Goal: Answer question/provide support: Share knowledge or assist other users

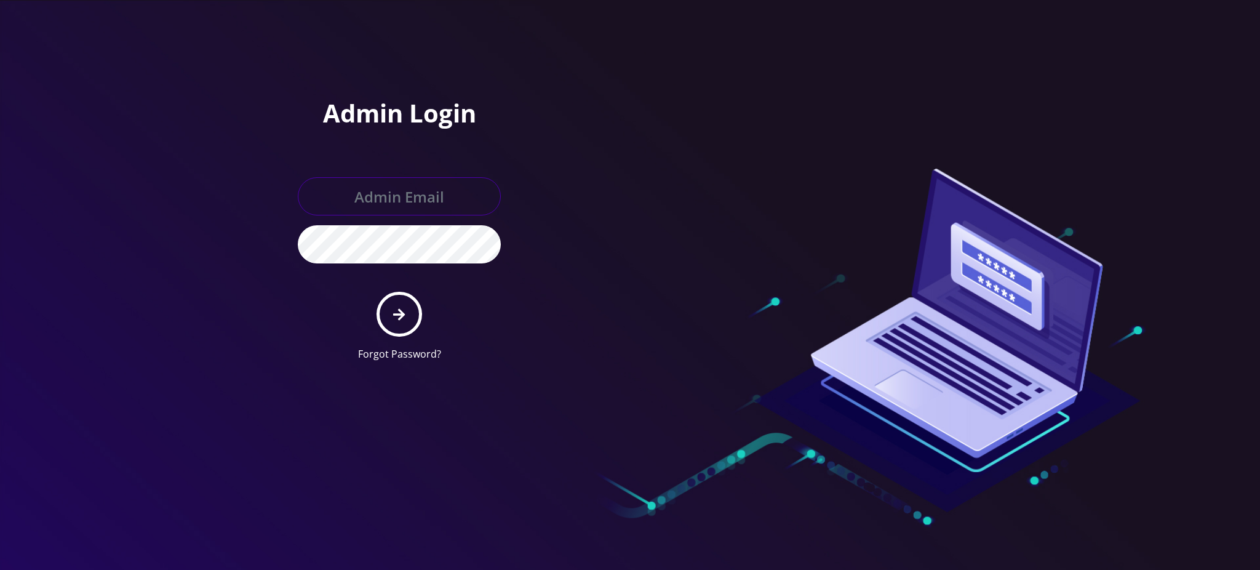
type input "rochelle@teltik.com"
click at [405, 322] on button "submit" at bounding box center [398, 314] width 45 height 45
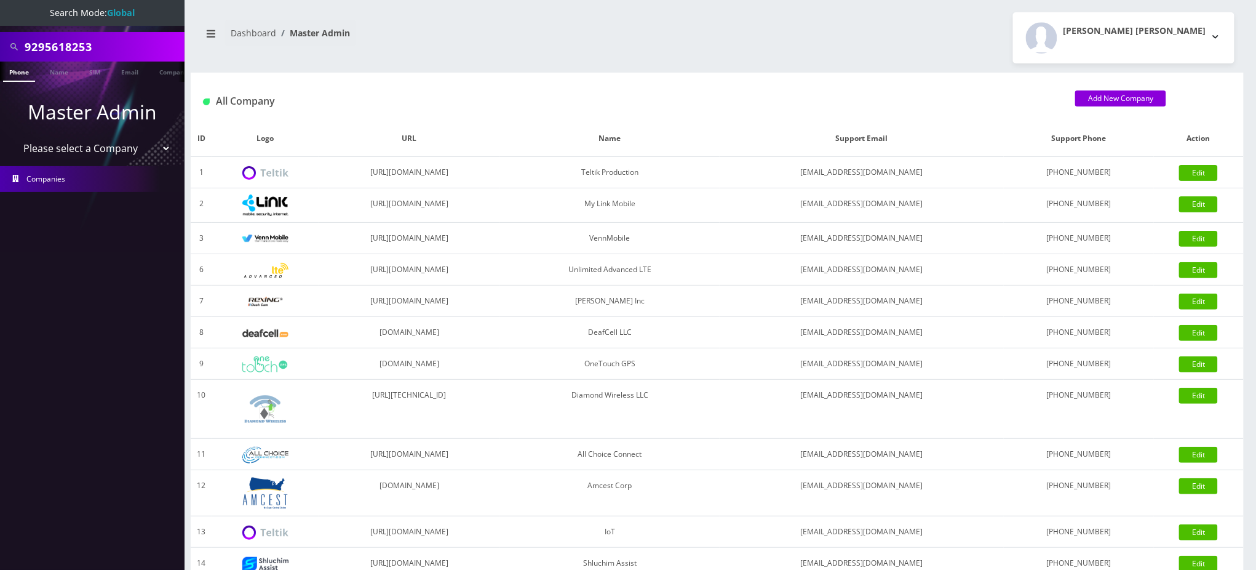
click at [0, 44] on div "9295618253" at bounding box center [92, 47] width 185 height 30
paste input "[EMAIL_ADDRESS][DOMAIN_NAME]"
type input "[EMAIL_ADDRESS][DOMAIN_NAME]"
click at [129, 75] on link "Email" at bounding box center [130, 72] width 30 height 20
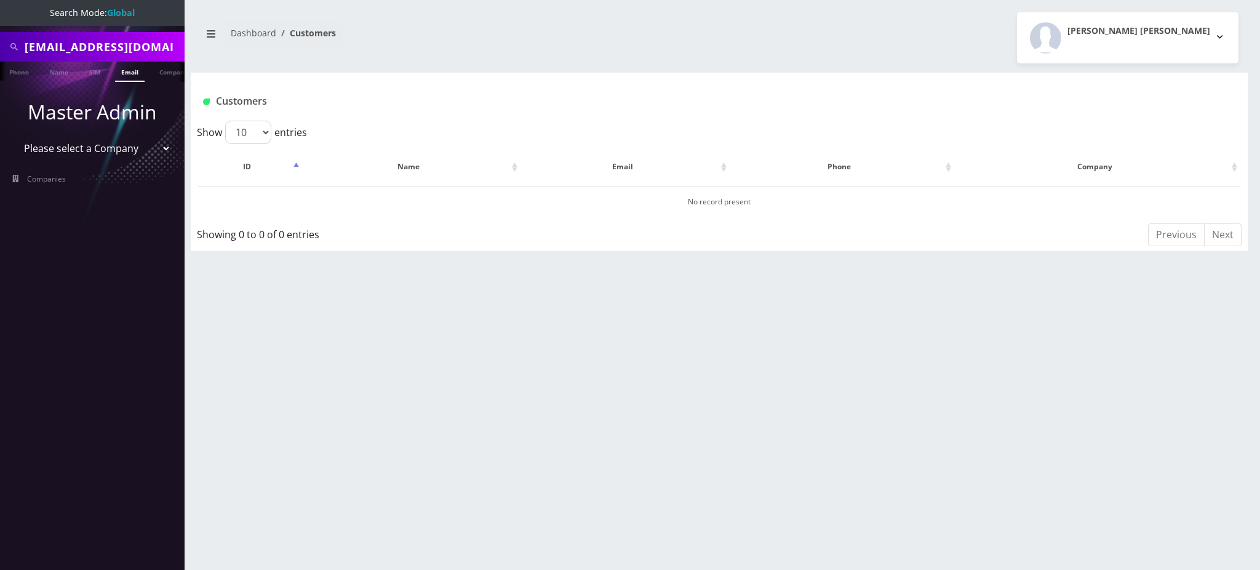
click at [130, 73] on link "Email" at bounding box center [130, 72] width 30 height 20
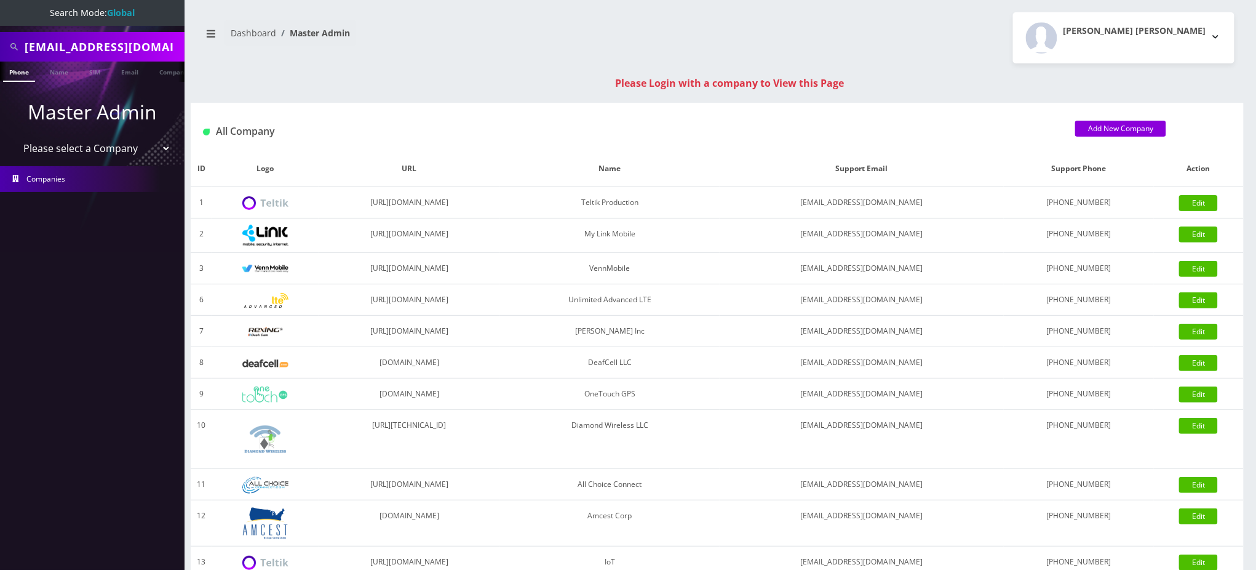
drag, startPoint x: 153, startPoint y: 47, endPoint x: 0, endPoint y: 33, distance: 153.8
click at [0, 33] on div "[EMAIL_ADDRESS][DOMAIN_NAME]" at bounding box center [92, 47] width 185 height 30
paste input "18457290985"
drag, startPoint x: 28, startPoint y: 47, endPoint x: 0, endPoint y: 44, distance: 27.8
click at [0, 44] on div "18457290985" at bounding box center [92, 47] width 185 height 30
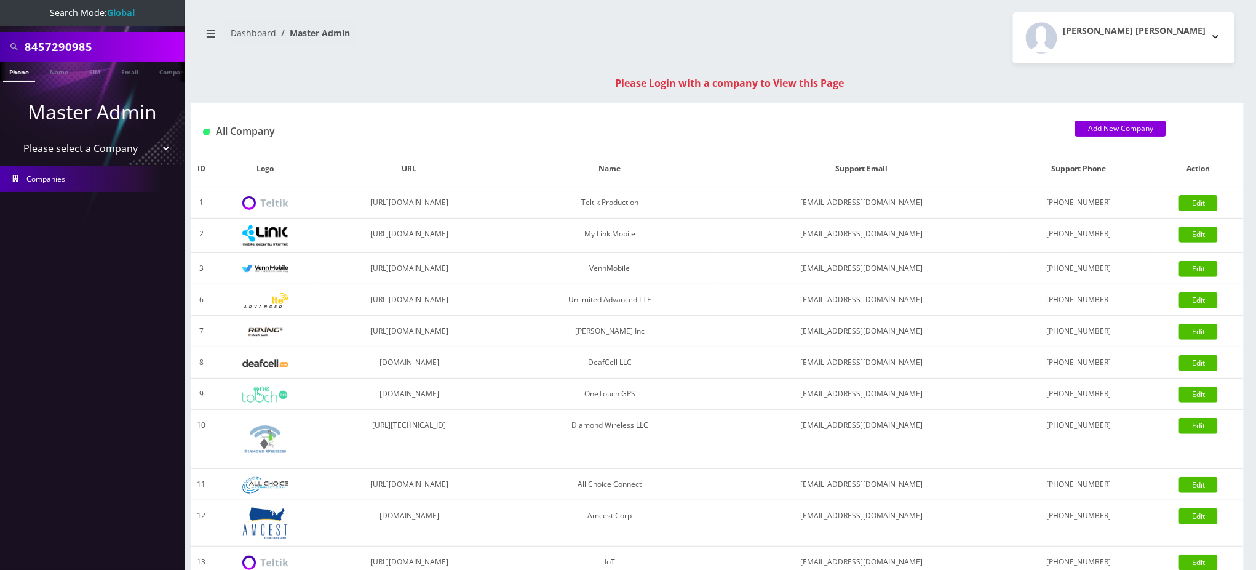
type input "8457290985"
click at [20, 77] on link "Phone" at bounding box center [19, 72] width 32 height 20
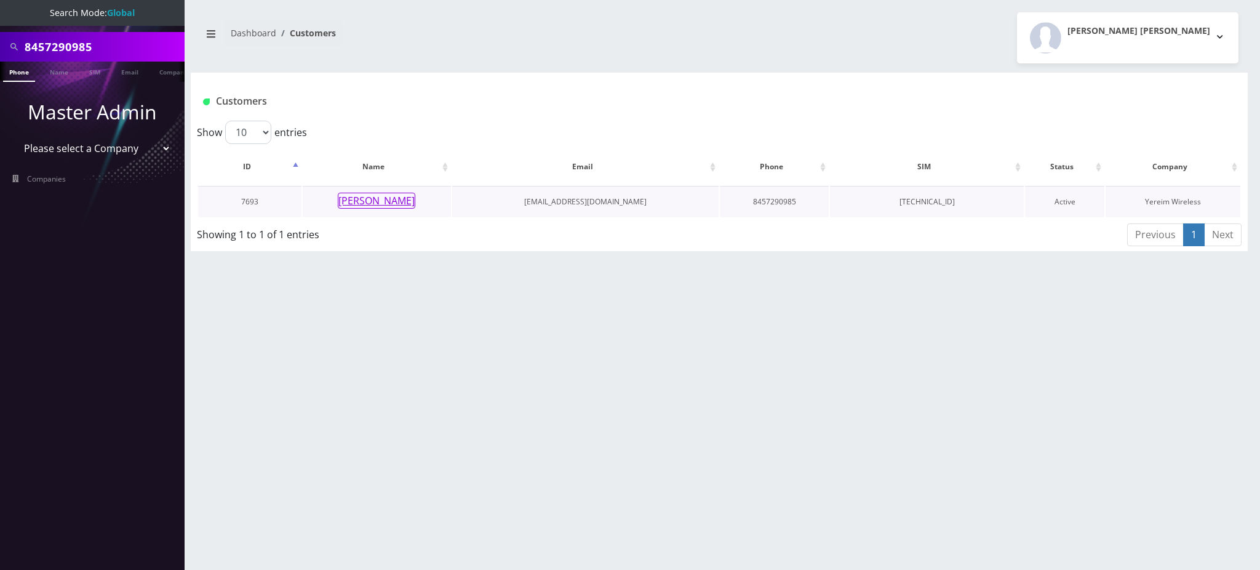
click at [397, 205] on button "[PERSON_NAME]" at bounding box center [377, 201] width 78 height 16
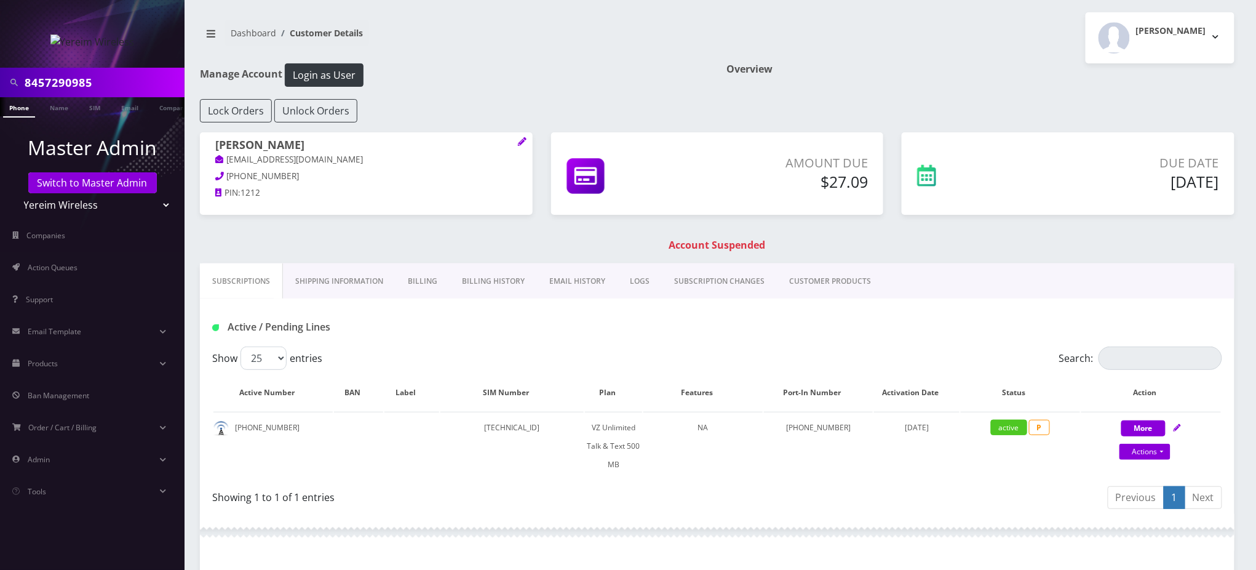
click at [412, 285] on link "Billing" at bounding box center [423, 281] width 54 height 36
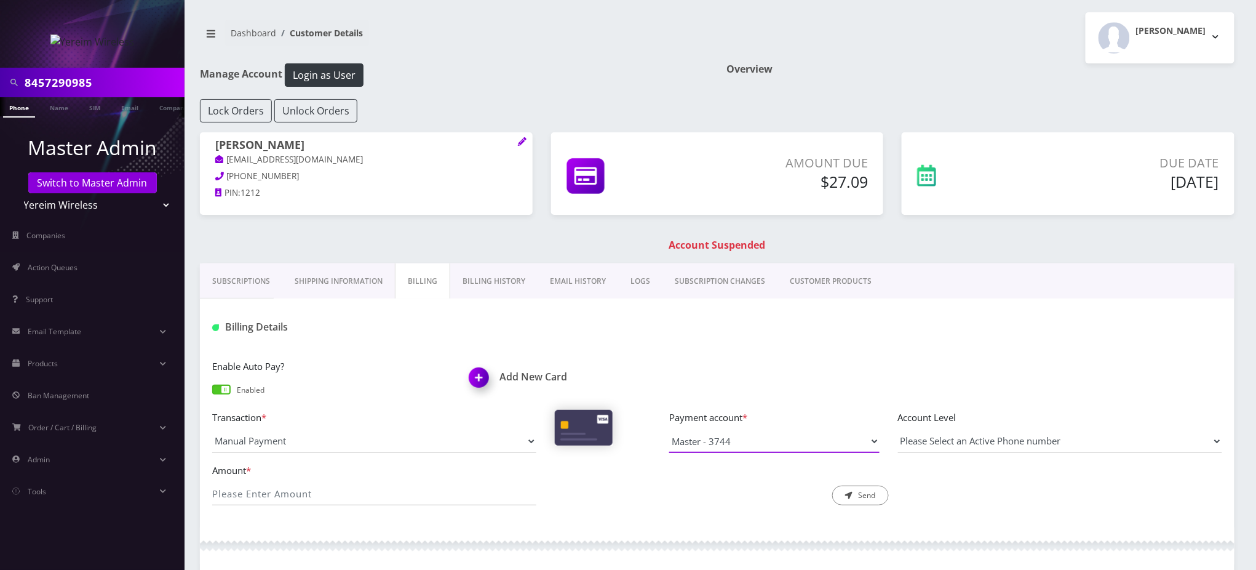
click at [783, 432] on select "Master - 3744" at bounding box center [774, 440] width 210 height 23
click at [798, 375] on div "Enable Auto Pay? Enabled Add New Card" at bounding box center [717, 384] width 1029 height 51
click at [625, 50] on nav "Dashboard Customer Details" at bounding box center [454, 37] width 508 height 35
click at [1039, 384] on div "Enable Auto Pay? Enabled Add New Card" at bounding box center [717, 384] width 1029 height 51
click at [568, 42] on nav "Dashboard Customer Details" at bounding box center [454, 37] width 508 height 35
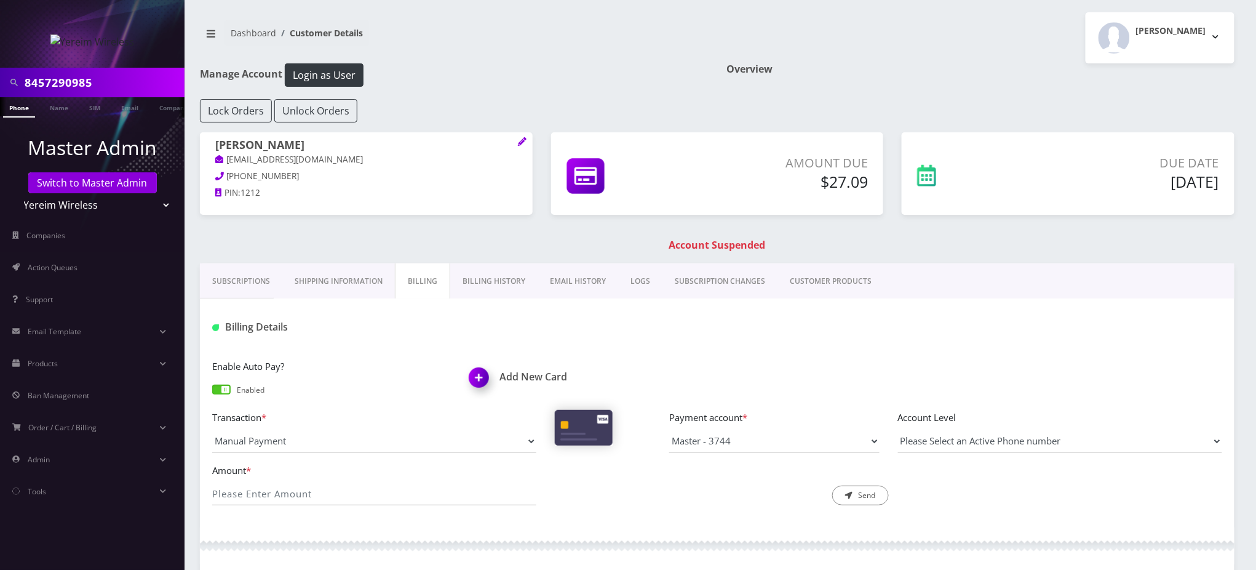
click at [611, 89] on div "Manage Account Login as User" at bounding box center [454, 81] width 527 height 36
click at [103, 183] on link "Switch to Master Admin" at bounding box center [92, 182] width 129 height 21
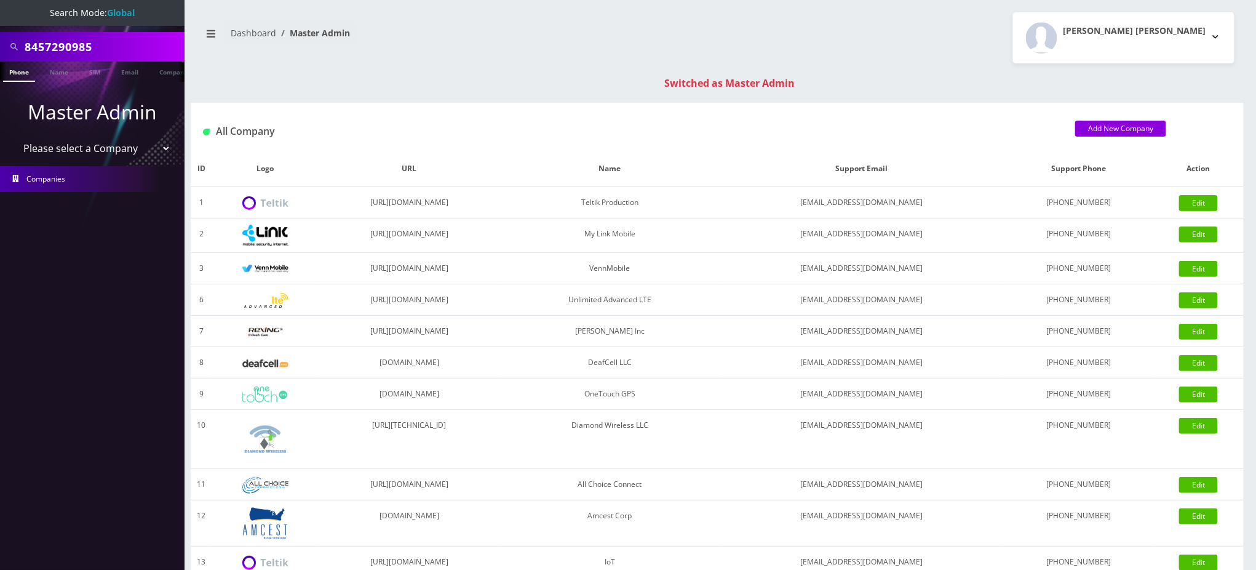
click at [56, 42] on input "8457290985" at bounding box center [103, 46] width 157 height 23
paste input "19296628784"
drag, startPoint x: 30, startPoint y: 44, endPoint x: 0, endPoint y: 39, distance: 29.8
click at [0, 39] on div "19296628784" at bounding box center [92, 47] width 185 height 30
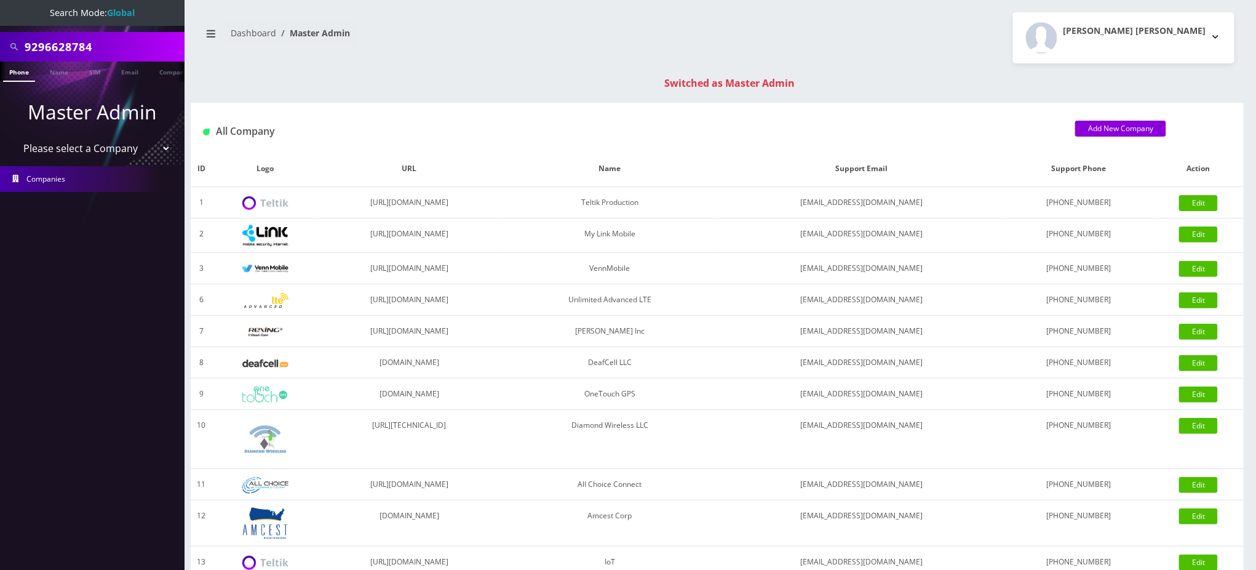
type input "9296628784"
click at [22, 69] on link "Phone" at bounding box center [19, 72] width 32 height 20
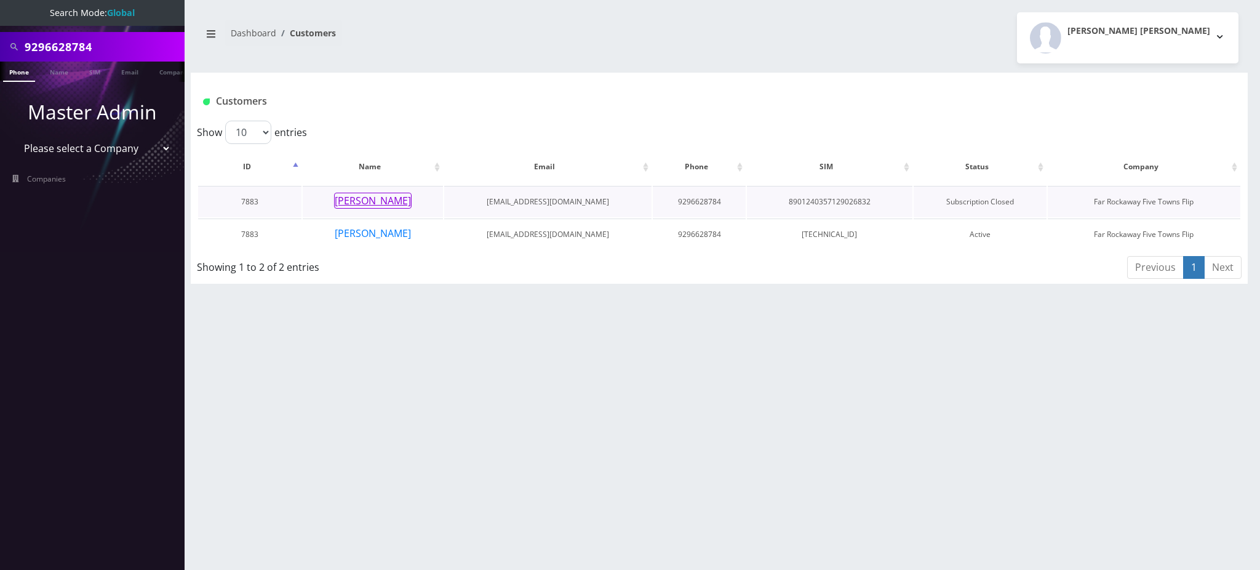
click at [379, 197] on button "[PERSON_NAME]" at bounding box center [373, 201] width 78 height 16
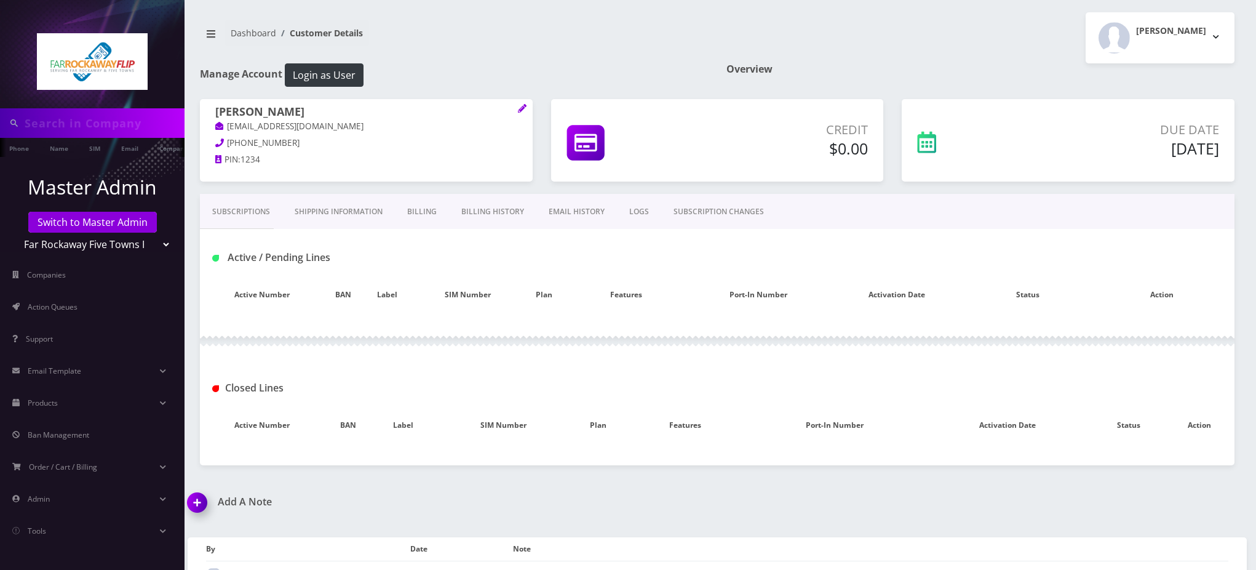
type input "9296628784"
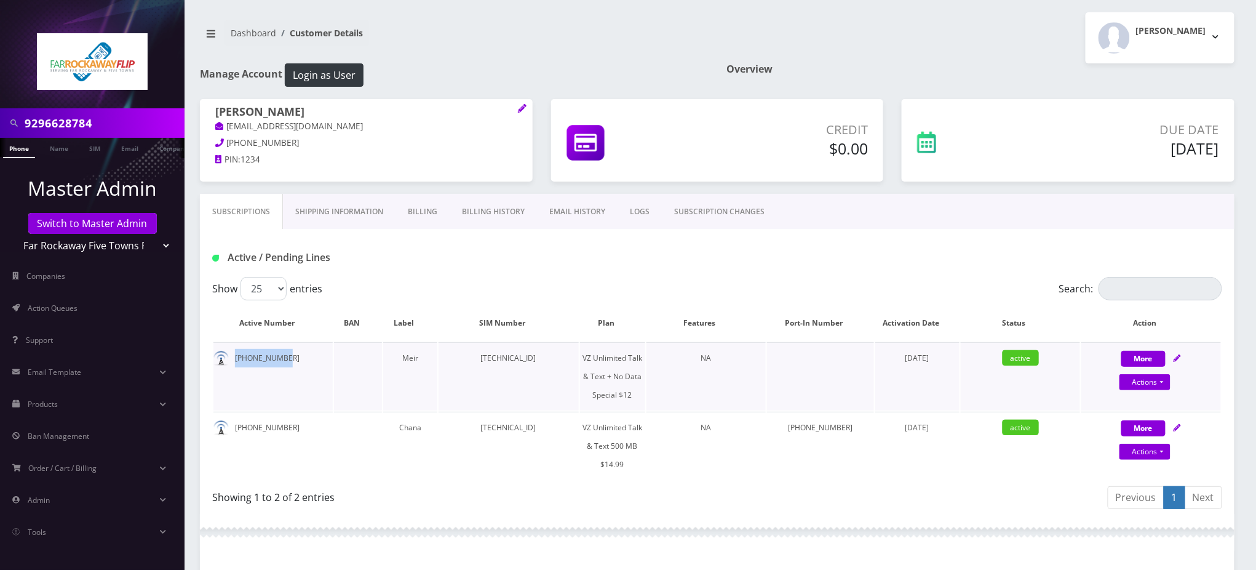
drag, startPoint x: 284, startPoint y: 359, endPoint x: 233, endPoint y: 360, distance: 51.7
click at [233, 360] on td "929-662-8784" at bounding box center [272, 376] width 119 height 68
click at [64, 121] on input "9296628784" at bounding box center [103, 122] width 157 height 23
click at [706, 213] on link "SUBSCRIPTION CHANGES" at bounding box center [719, 212] width 115 height 36
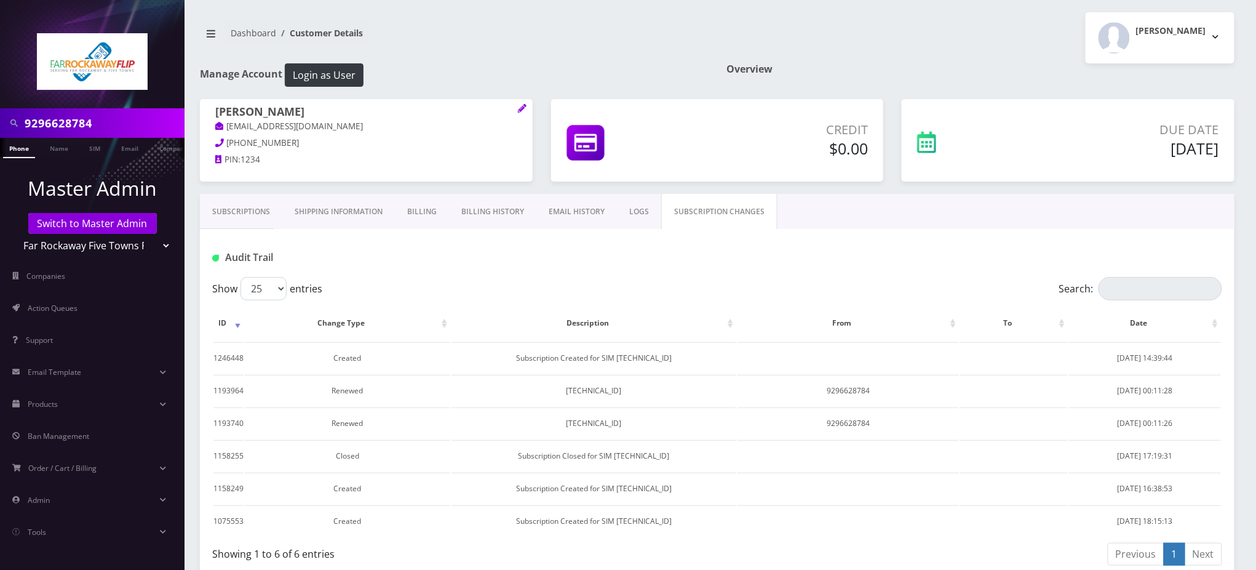
click at [581, 210] on link "EMAIL HISTORY" at bounding box center [576, 212] width 81 height 36
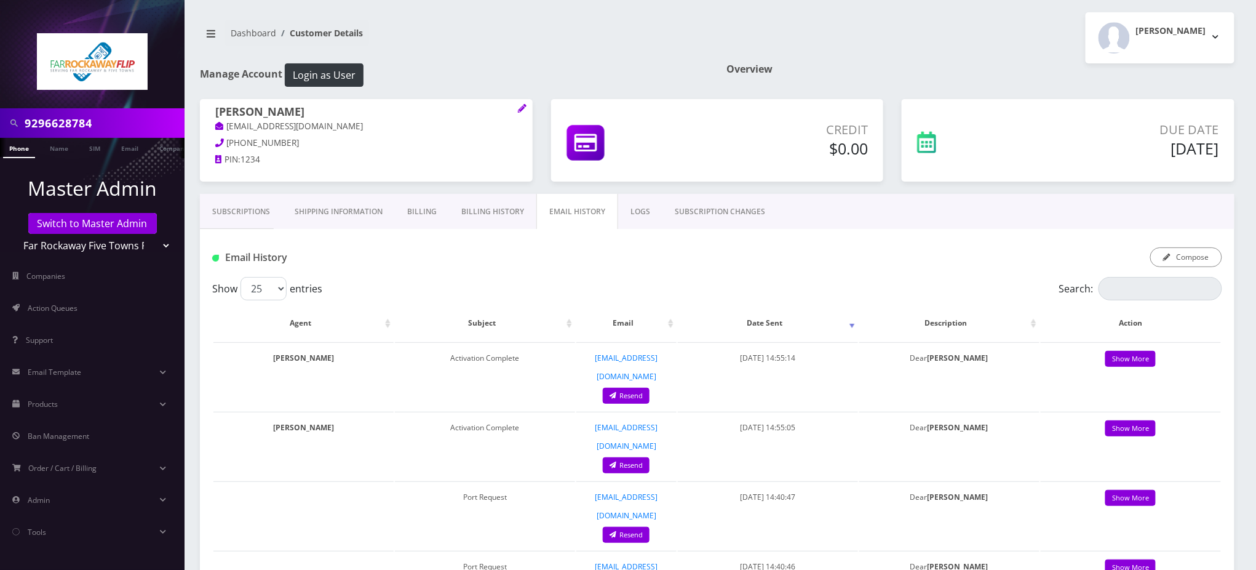
click at [634, 208] on link "LOGS" at bounding box center [640, 212] width 44 height 36
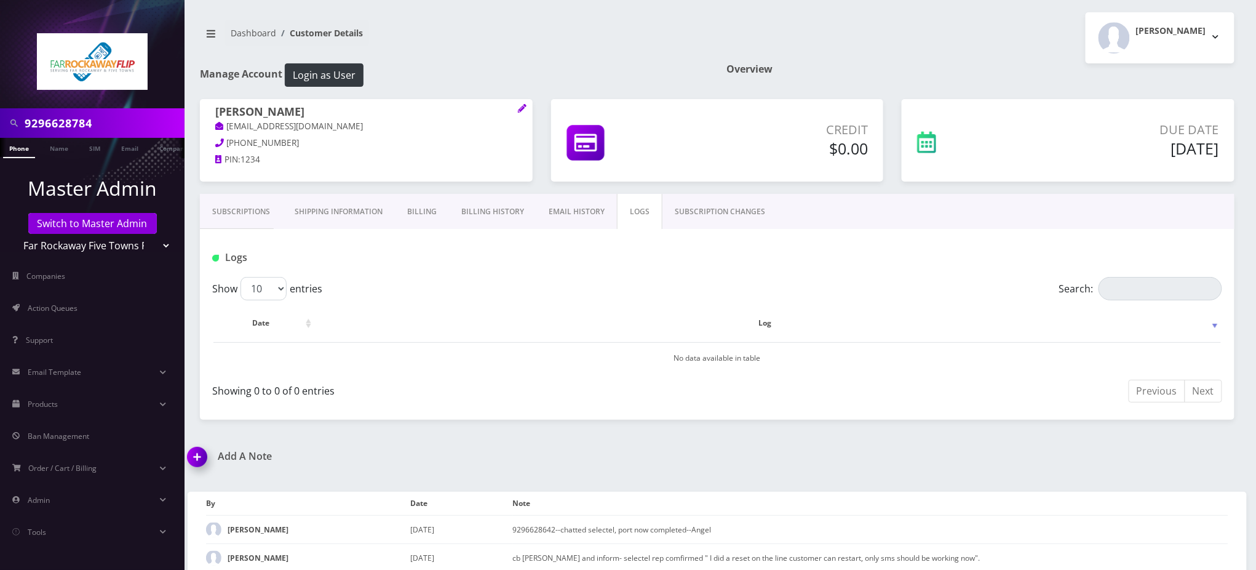
click at [259, 213] on link "Subscriptions" at bounding box center [241, 212] width 82 height 36
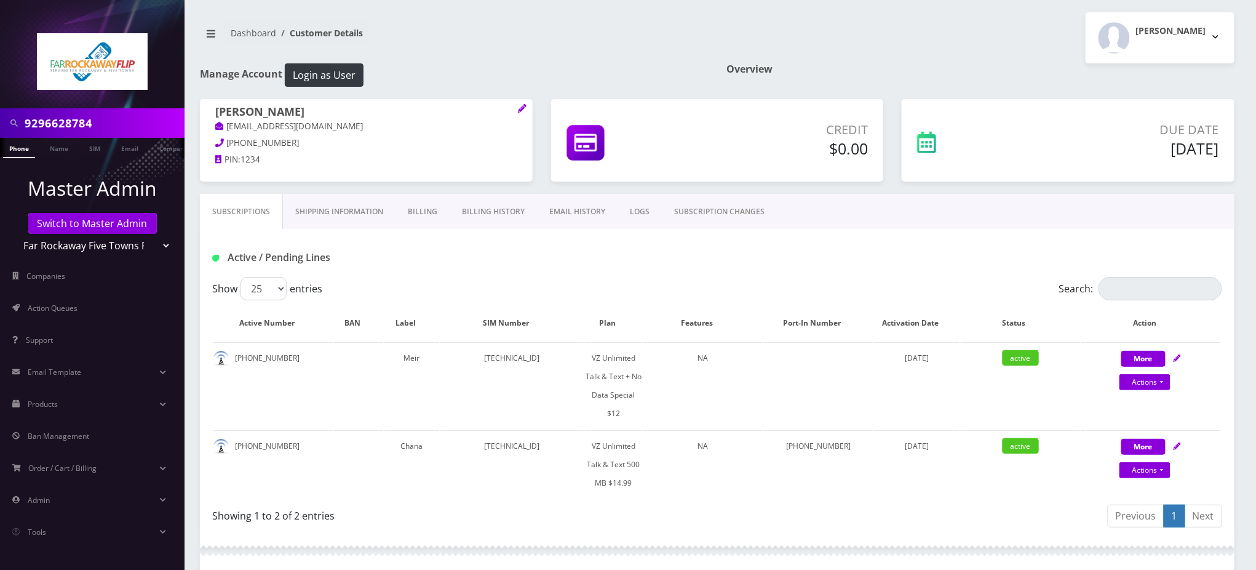
click at [535, 58] on div "Dashboard Customer Details Tzvi Lieberman Logout" at bounding box center [717, 37] width 1053 height 51
click at [640, 265] on div "Active / Pending Lines" at bounding box center [717, 257] width 1029 height 20
click at [1018, 503] on div "Previous 1 Next" at bounding box center [975, 517] width 496 height 29
click at [430, 242] on div "Active / Pending Lines" at bounding box center [717, 253] width 1035 height 48
click at [1031, 503] on div "Previous 1 Next" at bounding box center [975, 517] width 496 height 29
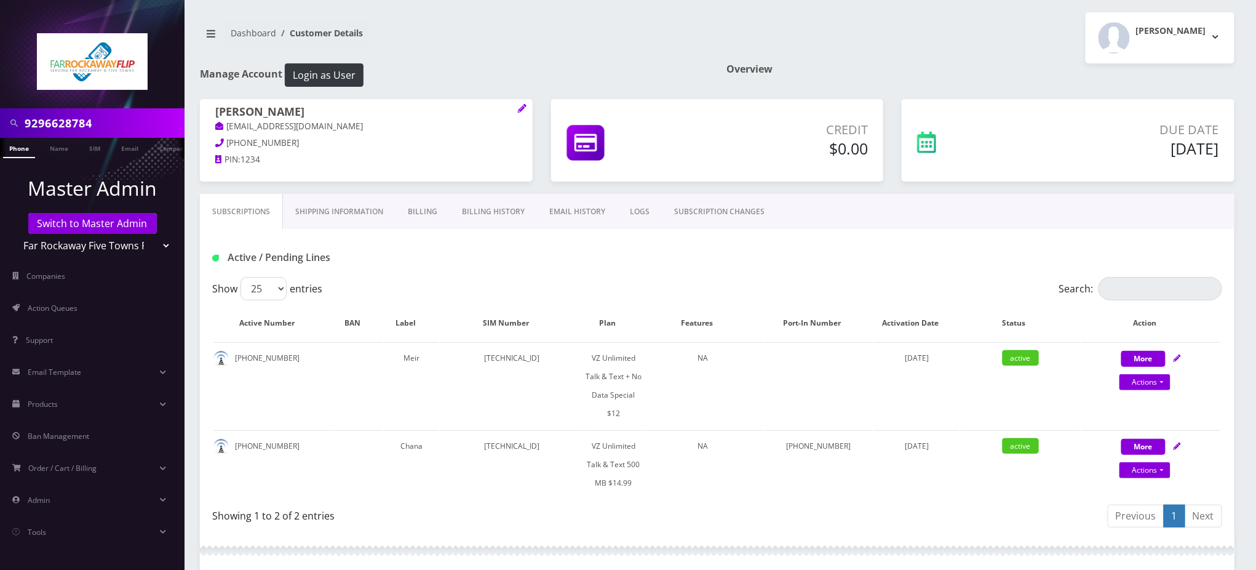
drag, startPoint x: 579, startPoint y: 33, endPoint x: 579, endPoint y: 15, distance: 18.5
click at [579, 33] on nav "Dashboard Customer Details" at bounding box center [454, 37] width 508 height 35
